Goal: Task Accomplishment & Management: Manage account settings

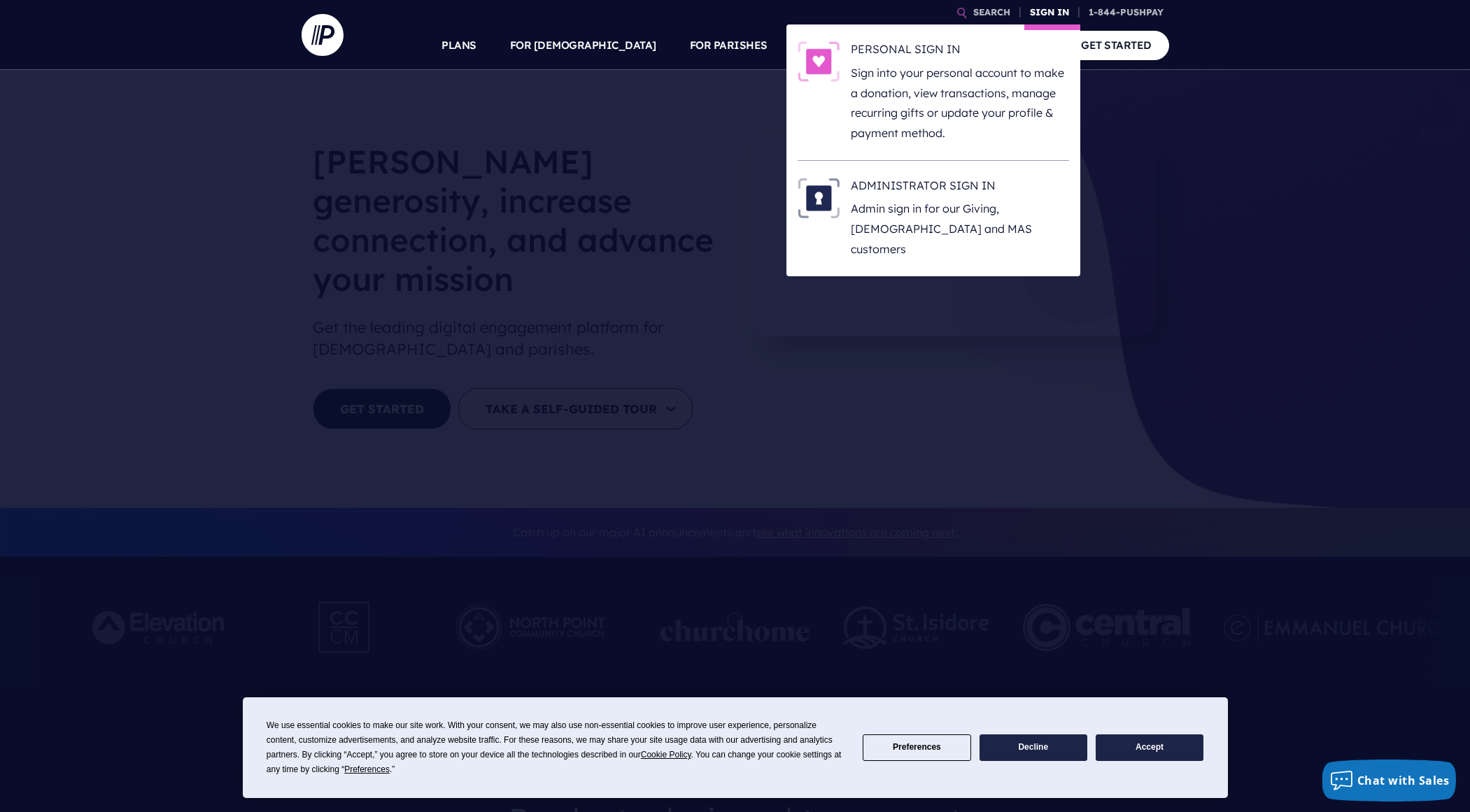
click at [1050, 11] on link "SIGN IN" at bounding box center [1049, 12] width 50 height 25
click at [979, 199] on p "Admin sign in for our Giving, [DEMOGRAPHIC_DATA] and MAS customers" at bounding box center [960, 229] width 218 height 60
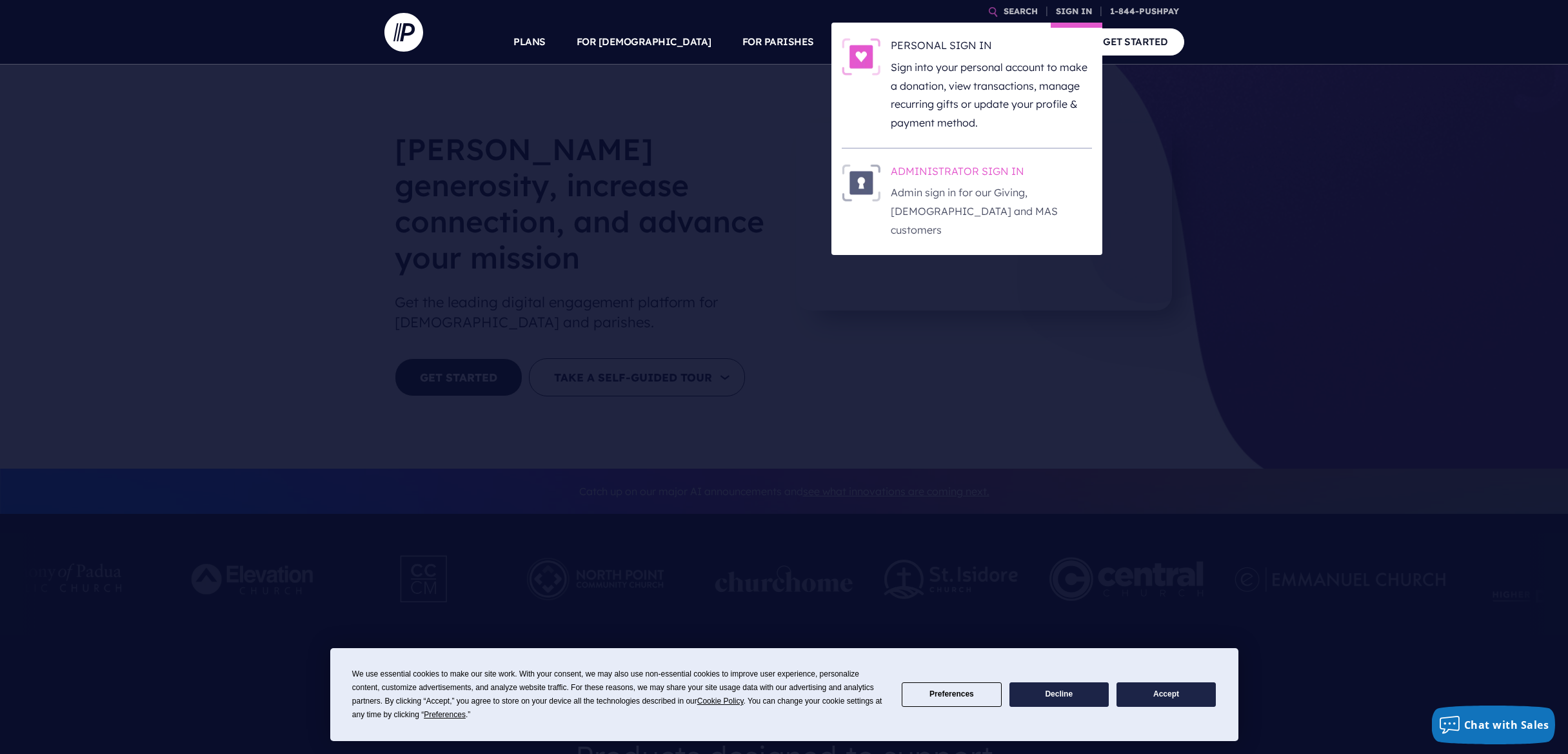
click at [995, 191] on p "Admin sign in for our Giving, [DEMOGRAPHIC_DATA] and MAS customers" at bounding box center [991, 211] width 201 height 55
